Goal: Find specific page/section: Find specific page/section

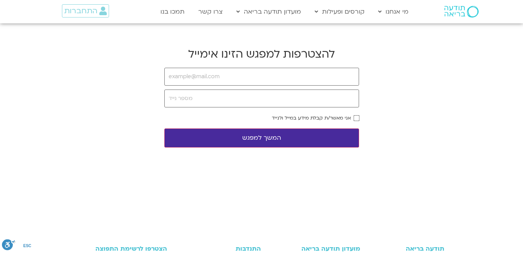
type input "[EMAIL_ADDRESS][DOMAIN_NAME]"
click at [247, 99] on input "tel" at bounding box center [261, 99] width 195 height 18
type input "0523936300"
click at [327, 138] on button "המשך למפגש" at bounding box center [261, 138] width 195 height 19
click at [267, 138] on button "המשך למפגש" at bounding box center [261, 138] width 195 height 19
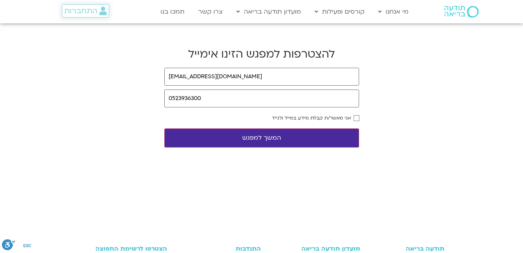
click at [88, 12] on span "התחברות" at bounding box center [80, 11] width 33 height 9
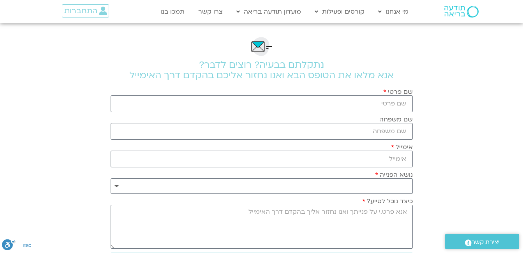
scroll to position [39, 0]
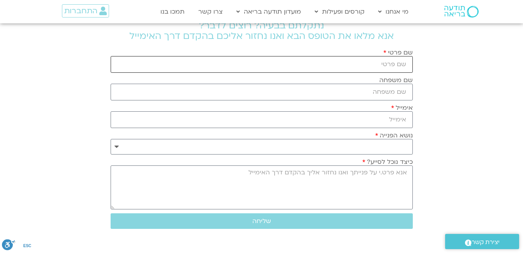
click at [379, 64] on input "שם פרטי" at bounding box center [262, 64] width 302 height 17
type input "[PERSON_NAME]"
click at [384, 93] on input "שם משפחה" at bounding box center [262, 92] width 302 height 17
